Goal: Task Accomplishment & Management: Use online tool/utility

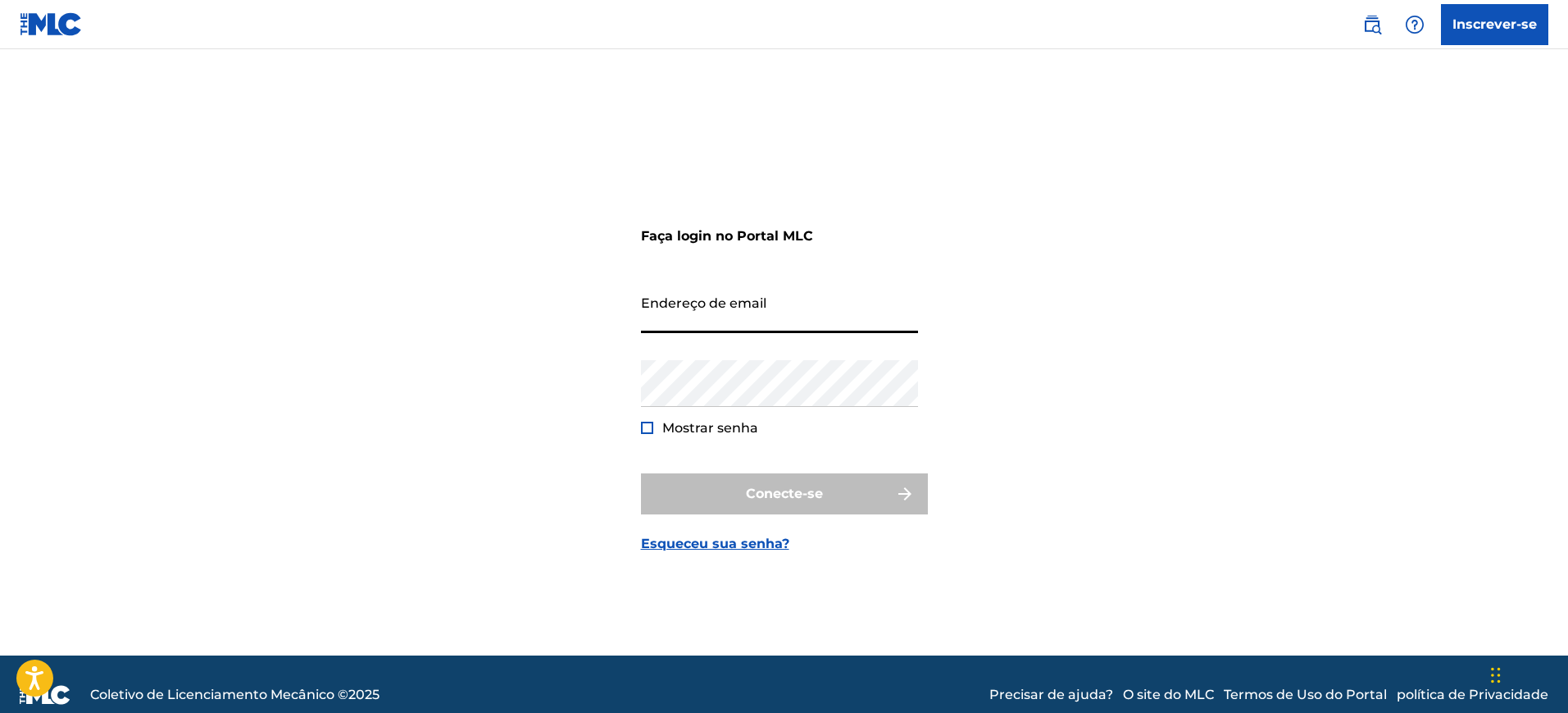
type input "[EMAIL_ADDRESS][DOMAIN_NAME]"
click at [802, 323] on input "[EMAIL_ADDRESS][DOMAIN_NAME]" at bounding box center [780, 309] width 277 height 47
type input "[EMAIL_ADDRESS][DOMAIN_NAME]"
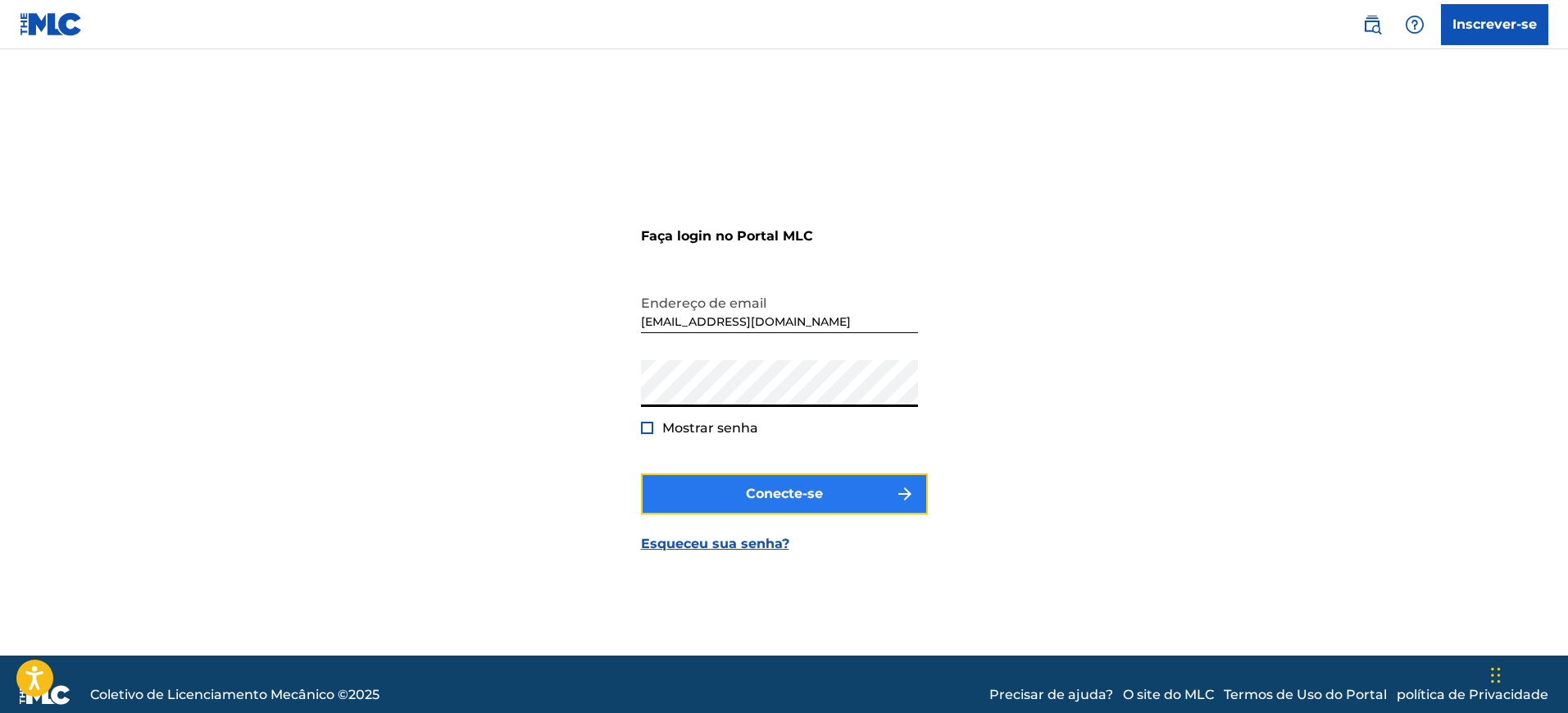
click at [770, 479] on button "Conecte-se" at bounding box center [785, 494] width 287 height 41
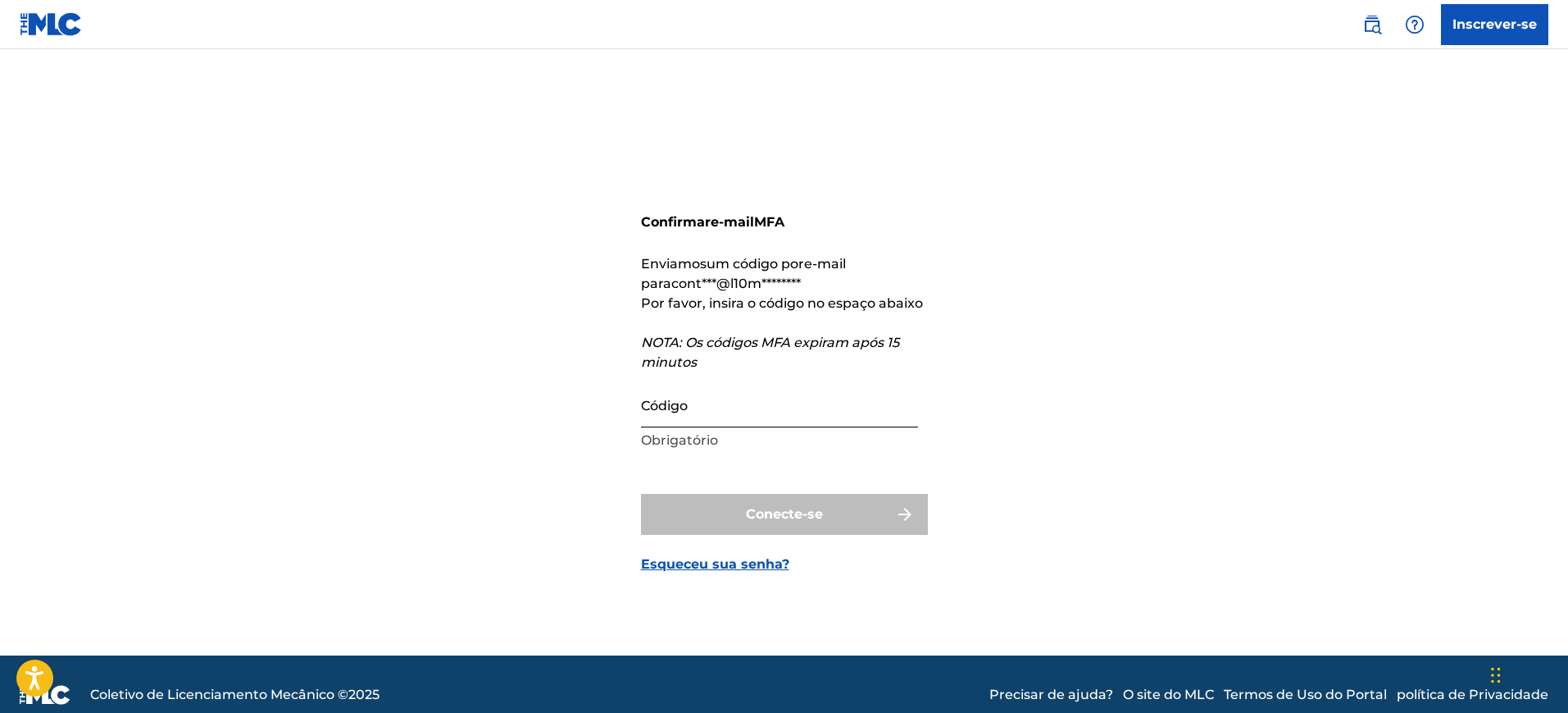
click at [763, 418] on input "Código" at bounding box center [780, 404] width 277 height 47
click at [737, 404] on input "Código" at bounding box center [780, 404] width 277 height 47
paste input "075264"
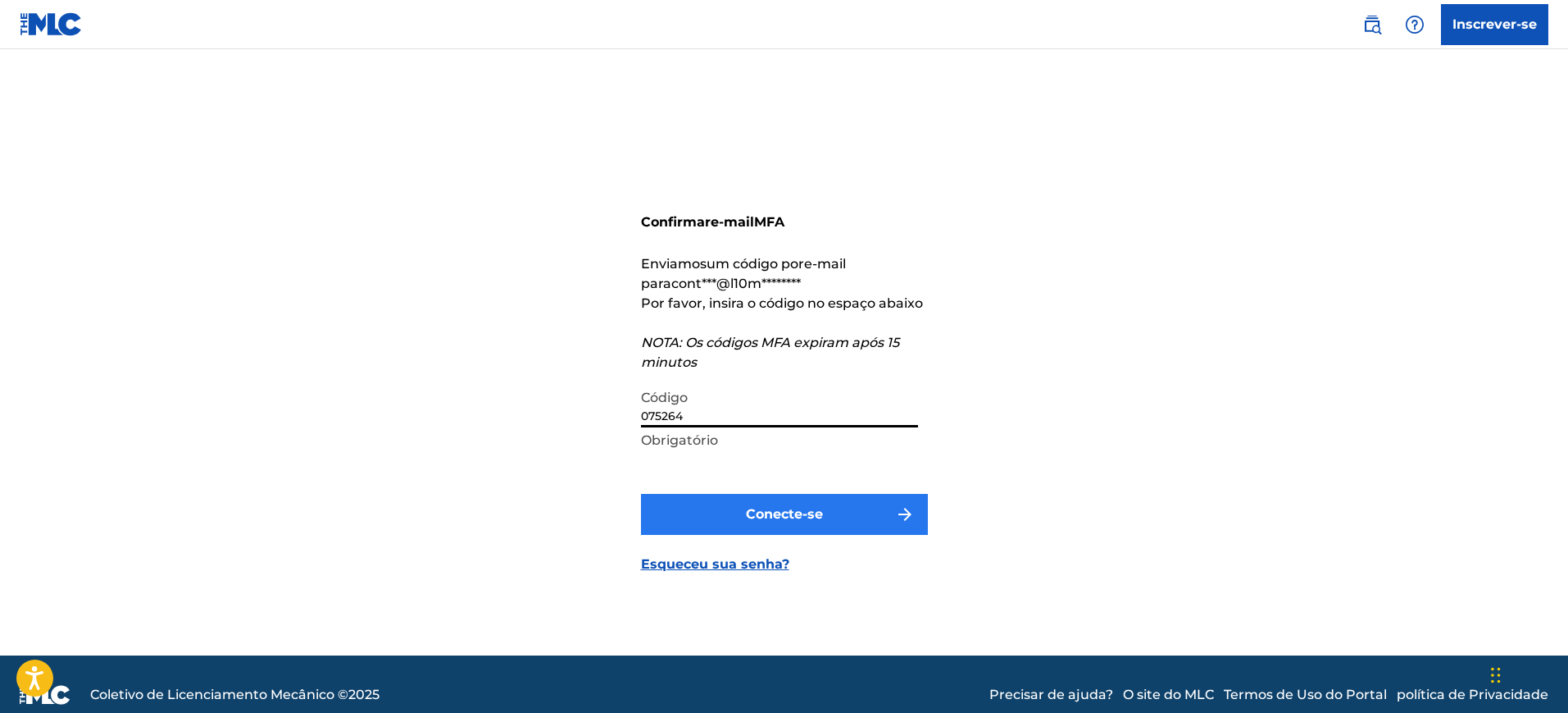
type input "075264"
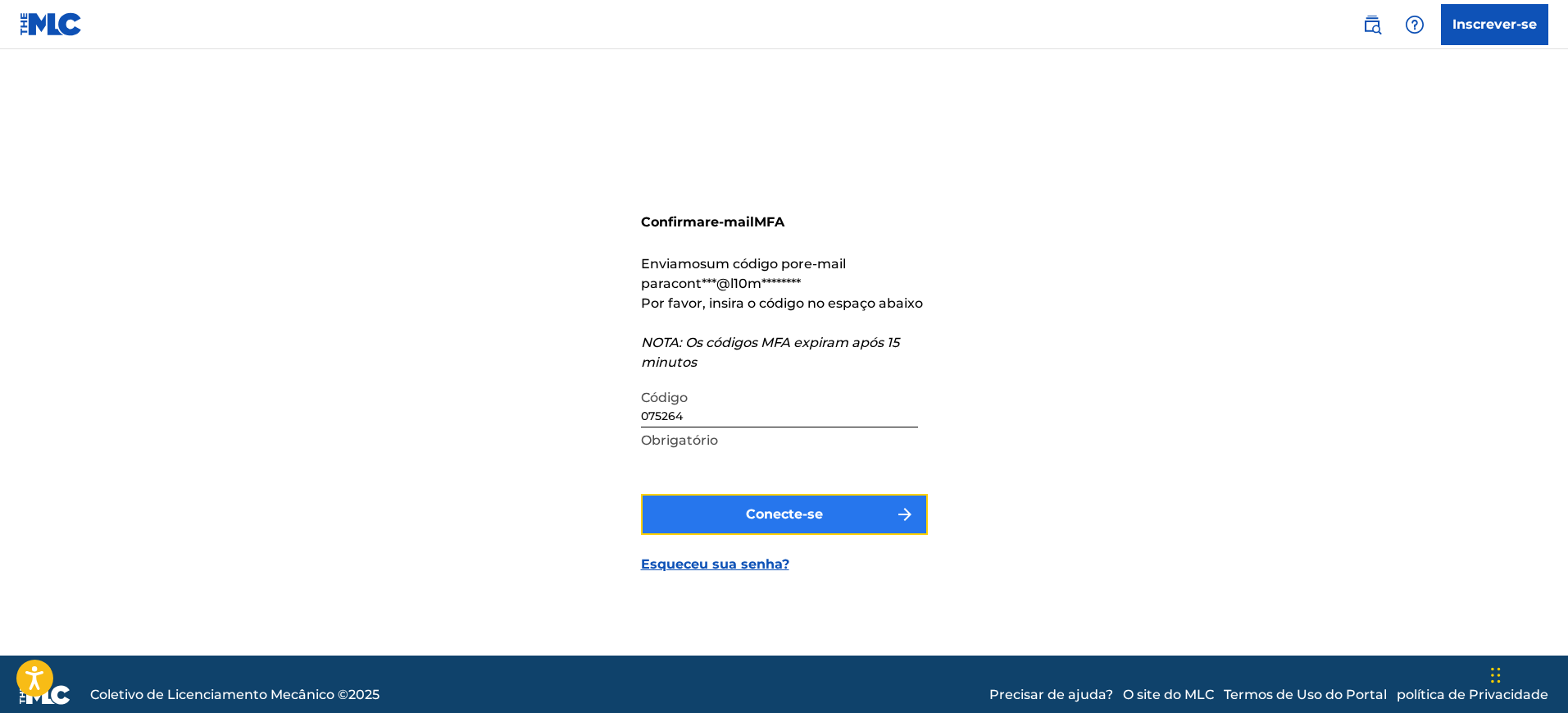
click at [819, 511] on font "Conecte-se" at bounding box center [784, 514] width 77 height 16
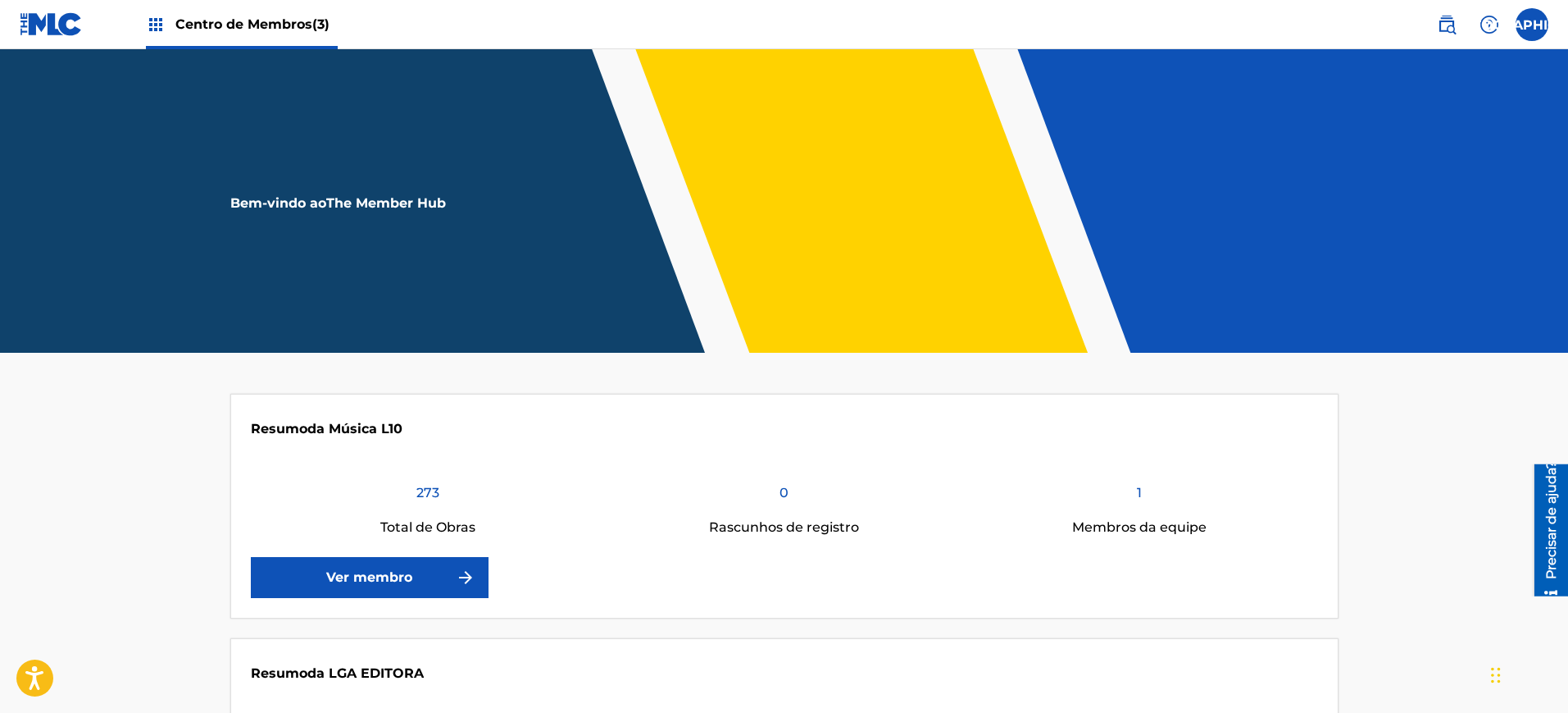
scroll to position [102, 0]
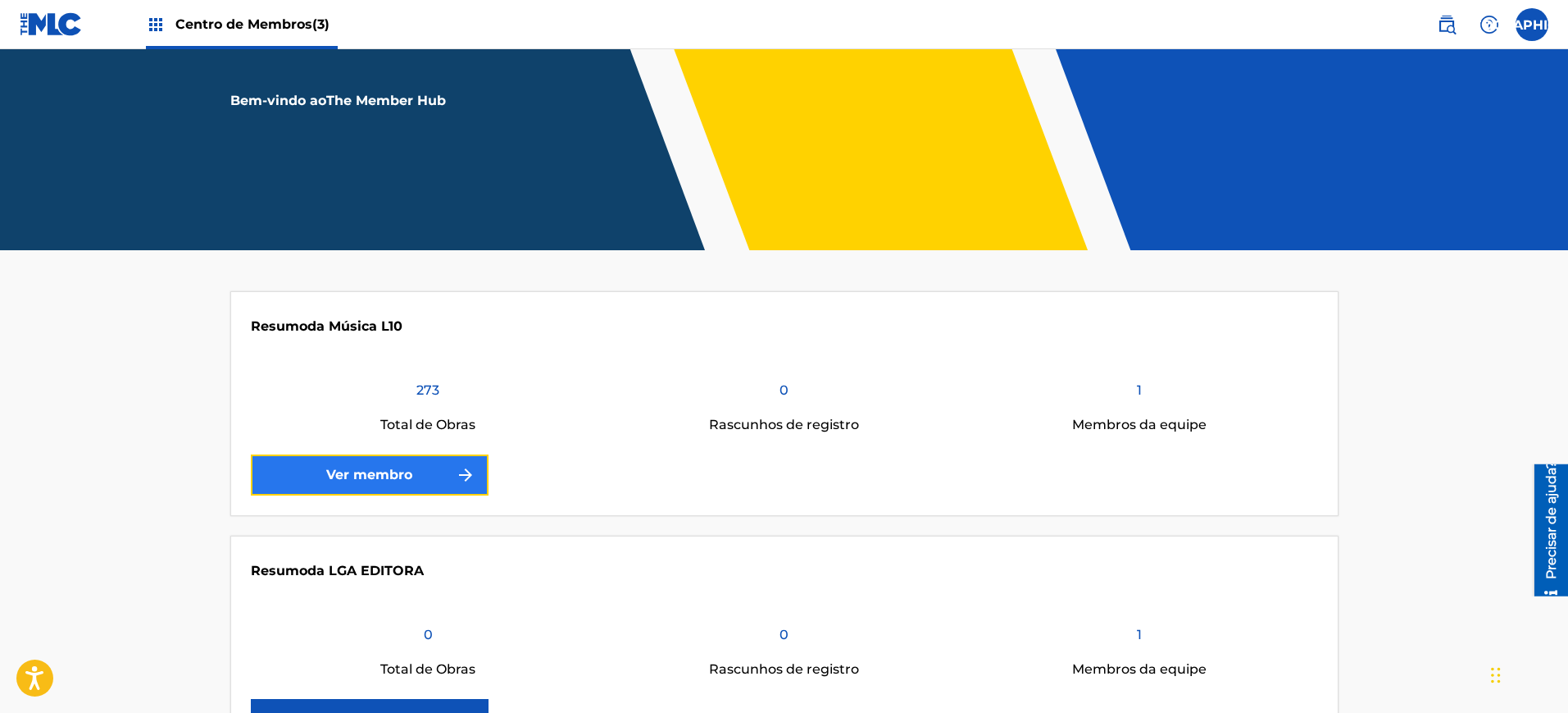
click at [443, 479] on link "Ver membro" at bounding box center [370, 475] width 238 height 41
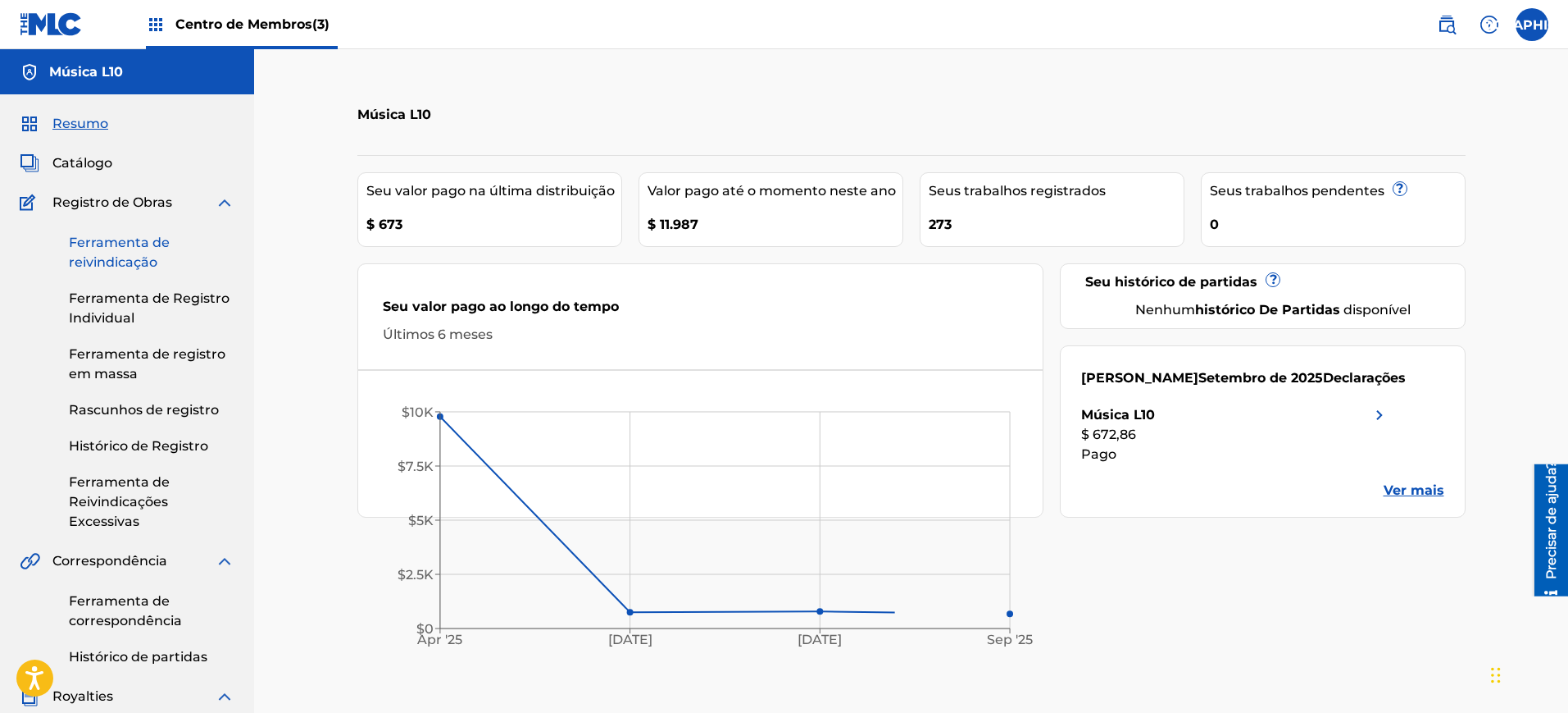
click at [104, 251] on link "Ferramenta de reivindicação" at bounding box center [152, 252] width 166 height 40
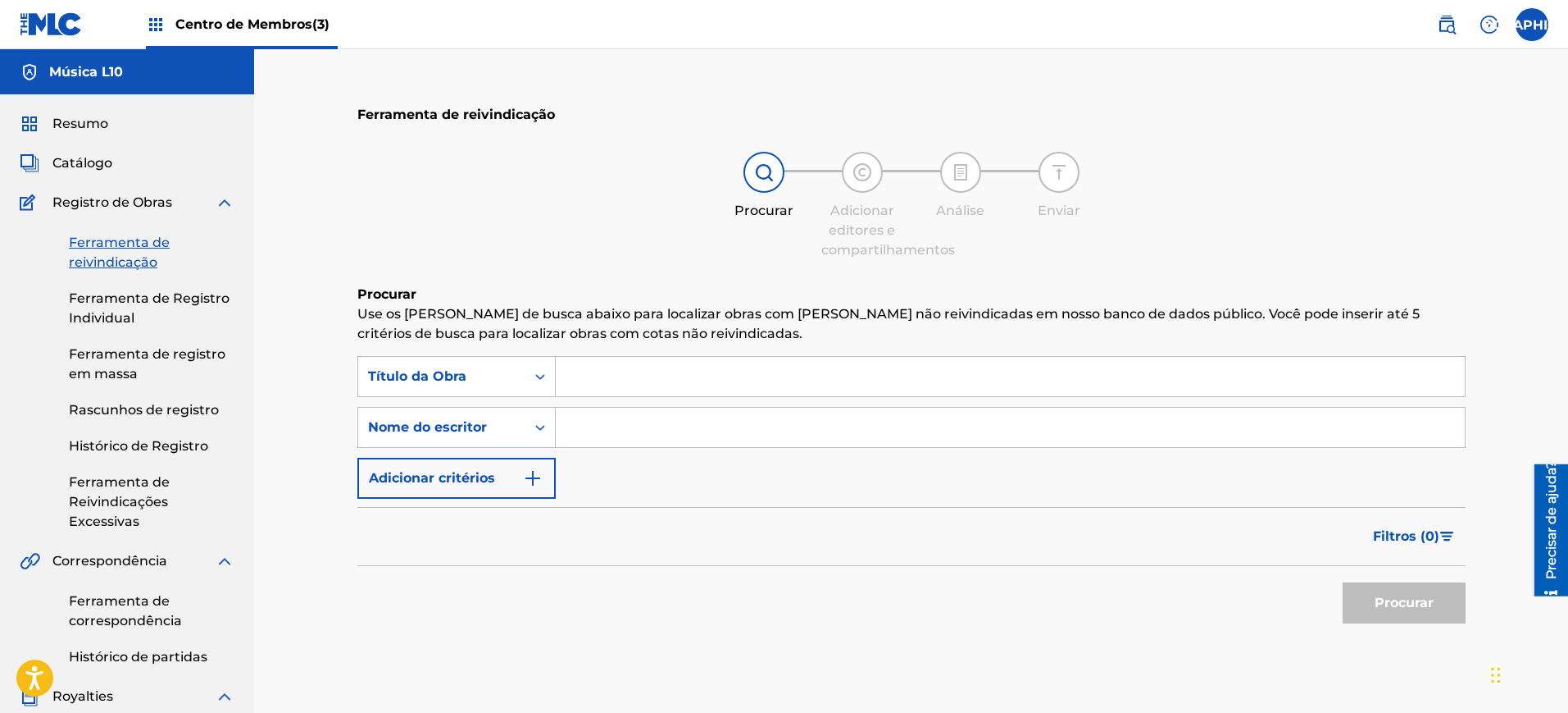
click at [671, 396] on input "Formulário de Pesquisa" at bounding box center [1010, 376] width 909 height 40
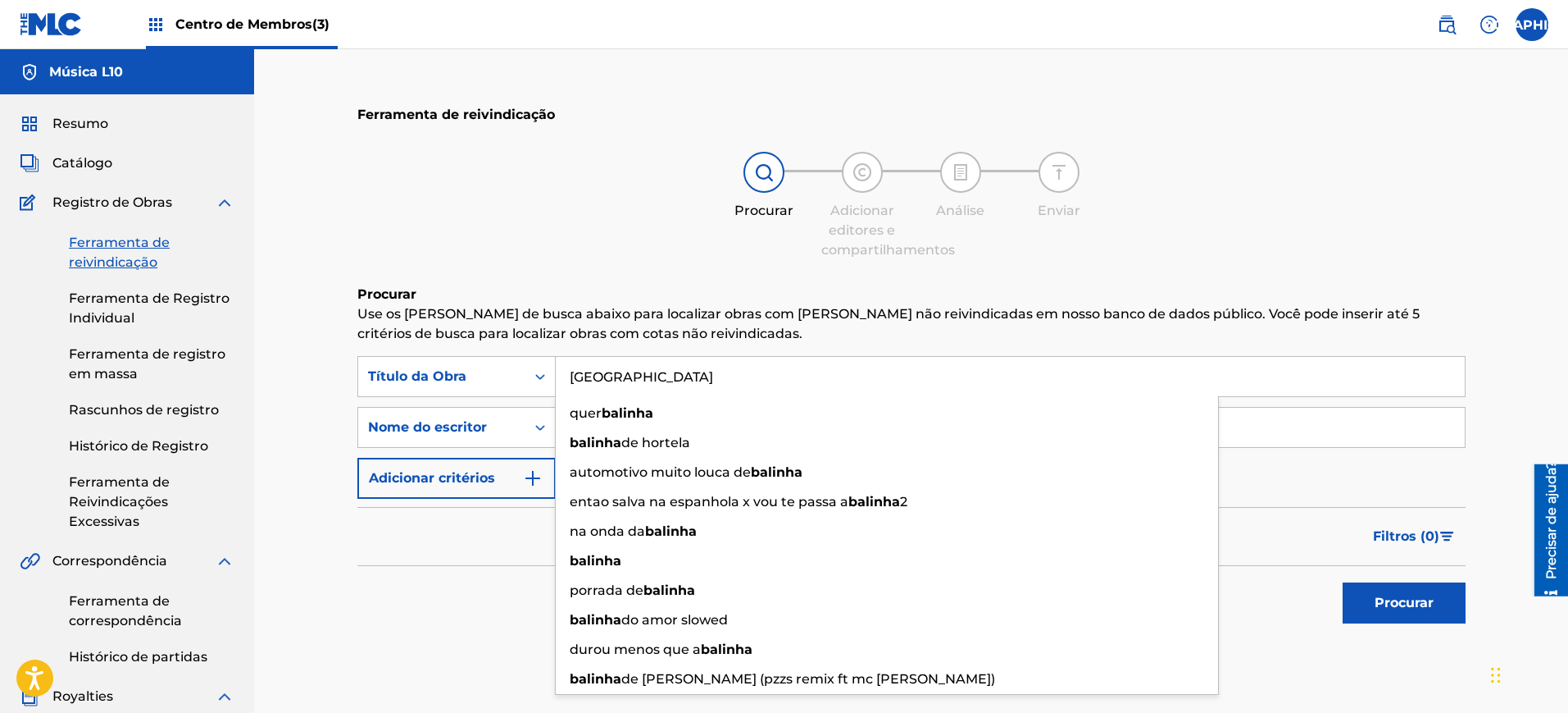
type input "[GEOGRAPHIC_DATA]"
click at [441, 548] on div "Filtros ( 0 )" at bounding box center [912, 536] width 1108 height 59
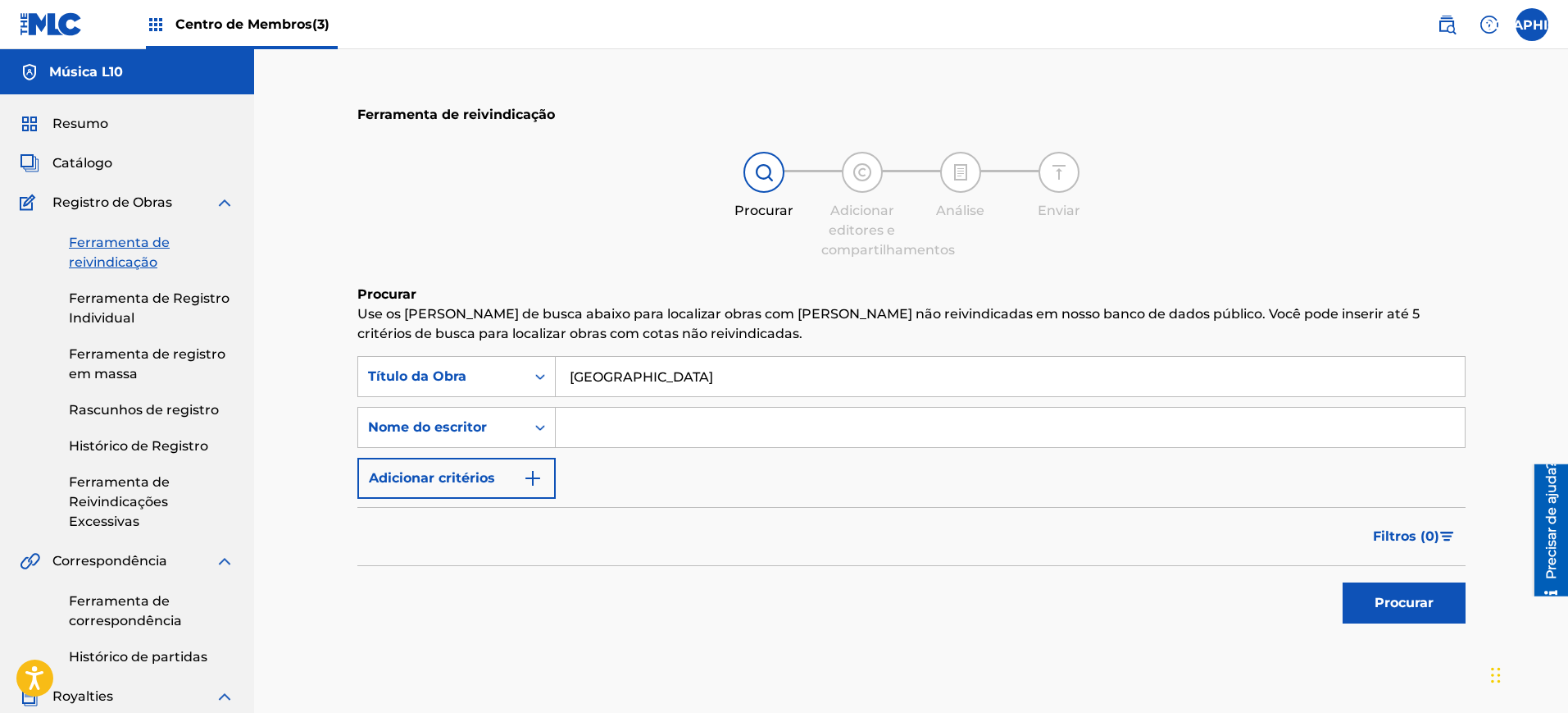
click at [625, 434] on input "Formulário de Pesquisa" at bounding box center [1010, 427] width 909 height 40
type input "I"
click at [622, 421] on input "Formulário de Pesquisa" at bounding box center [1010, 427] width 909 height 40
paste input "Tales [PERSON_NAME]"
type input "Tales [PERSON_NAME]"
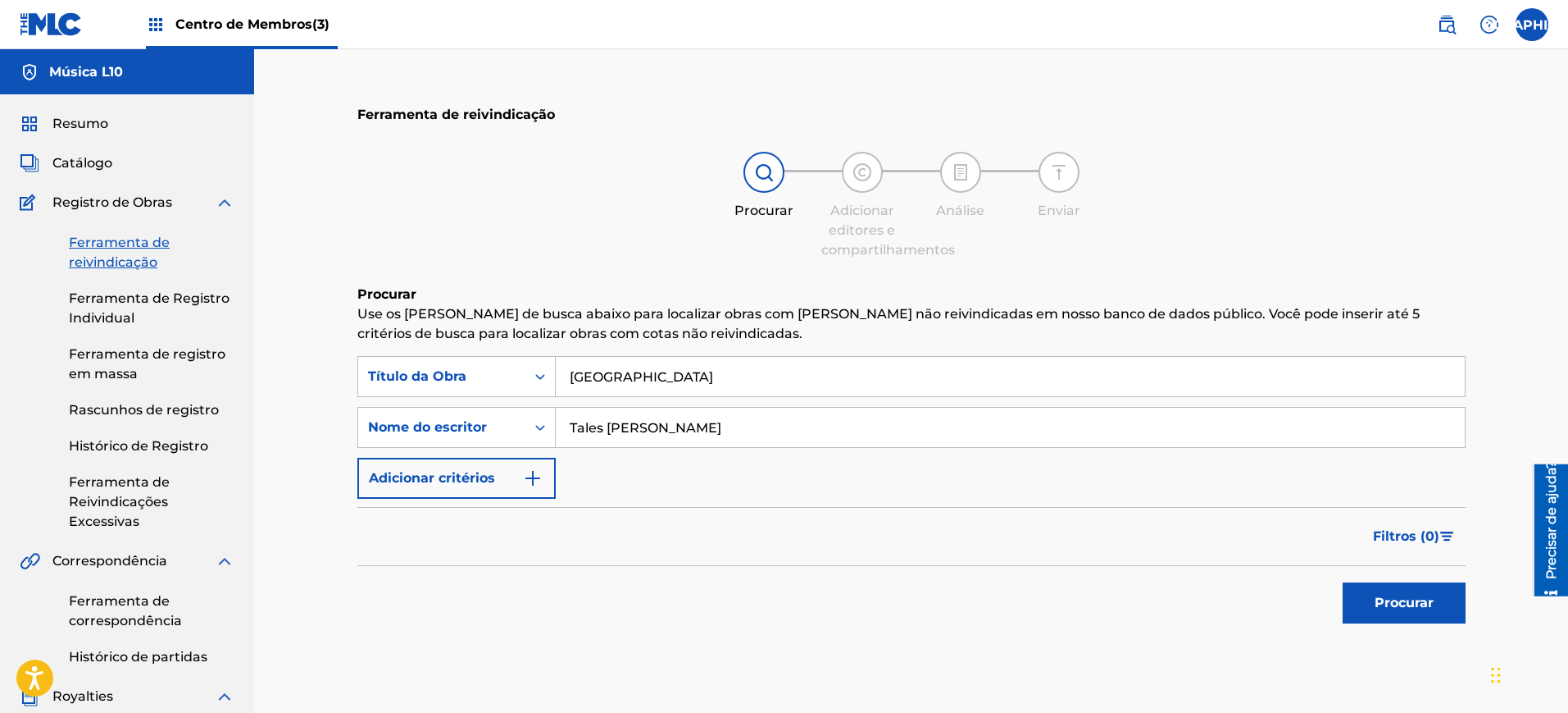
click at [1342, 583] on button "Procurar" at bounding box center [1404, 603] width 123 height 41
